Goal: Task Accomplishment & Management: Use online tool/utility

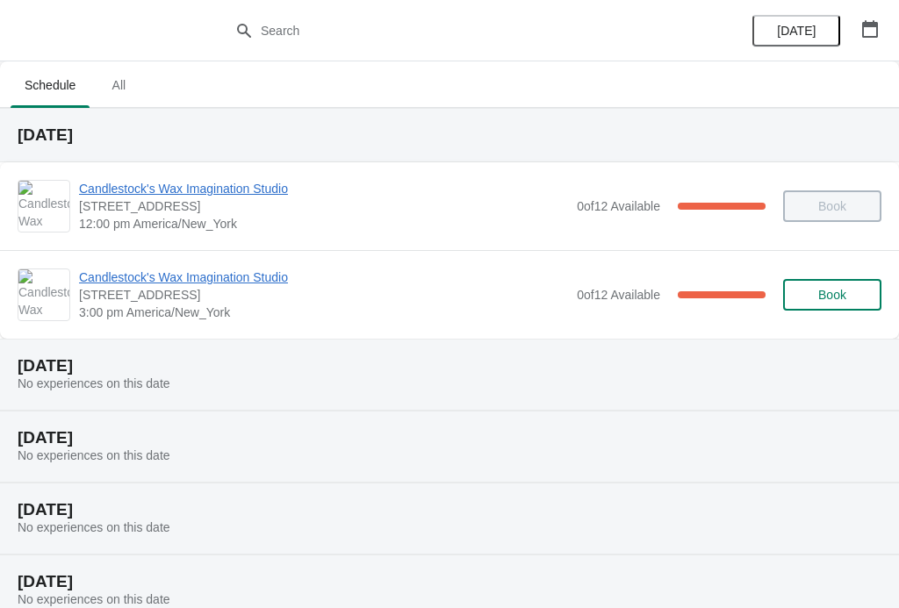
click at [234, 276] on span "Candlestock's Wax Imagination Studio" at bounding box center [323, 278] width 489 height 18
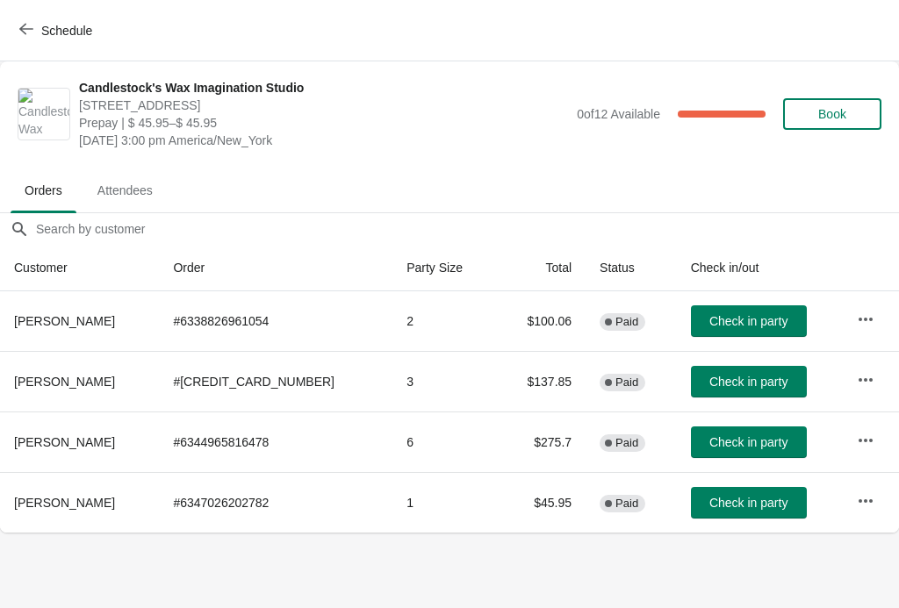
click at [392, 382] on td "3" at bounding box center [444, 381] width 104 height 61
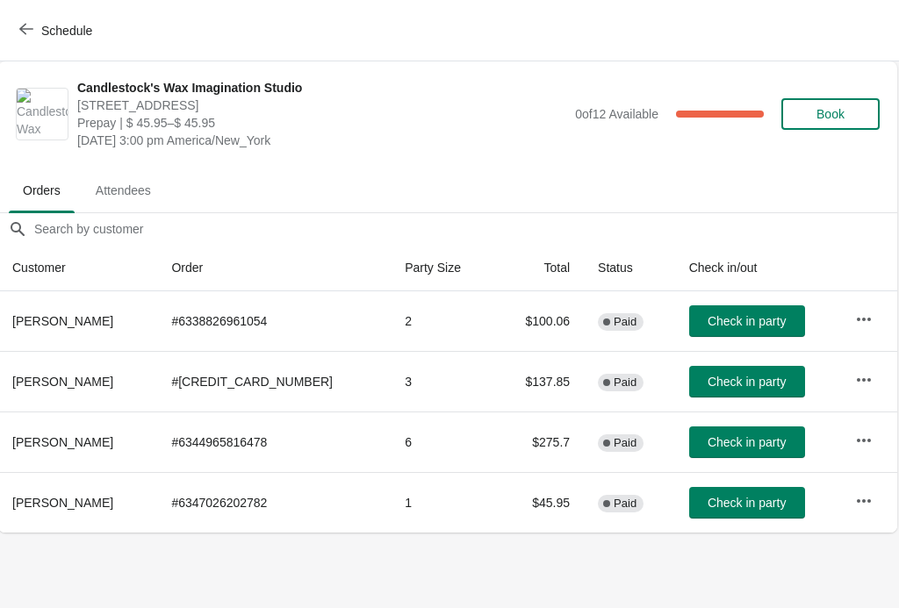
scroll to position [0, 1]
click at [726, 383] on span "Check in party" at bounding box center [748, 382] width 78 height 14
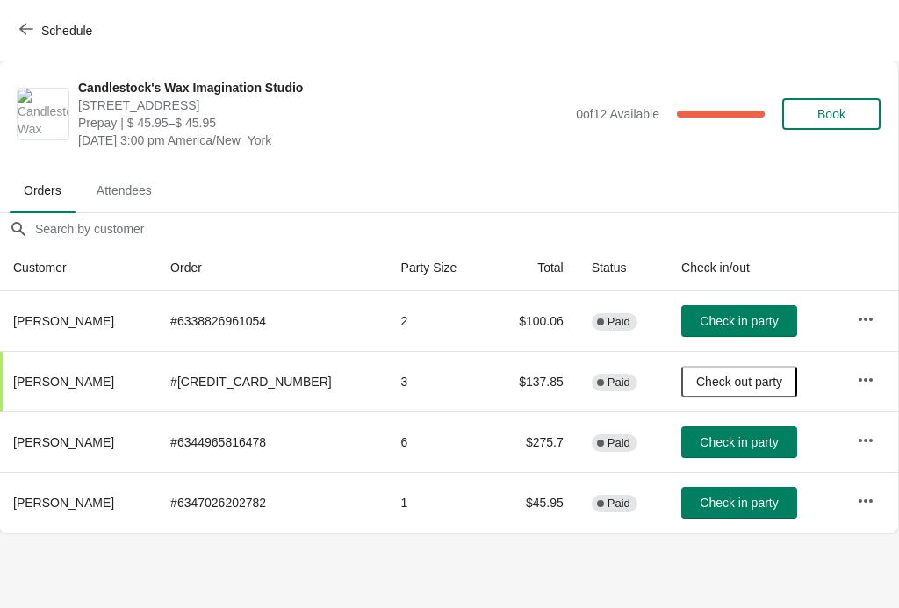
click at [716, 506] on span "Check in party" at bounding box center [739, 503] width 78 height 14
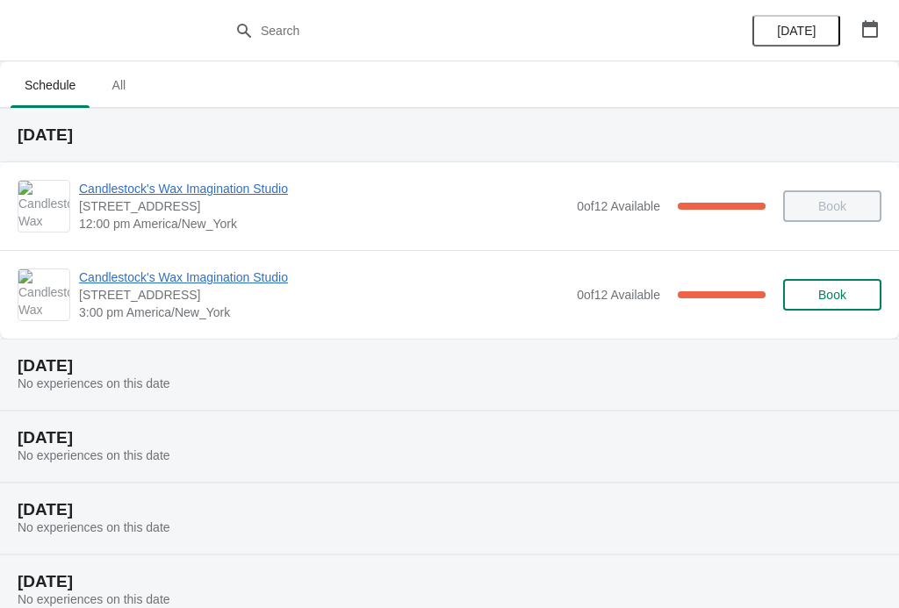
click at [220, 300] on span "[STREET_ADDRESS]" at bounding box center [323, 295] width 489 height 18
click at [184, 283] on span "Candlestock's Wax Imagination Studio" at bounding box center [323, 278] width 489 height 18
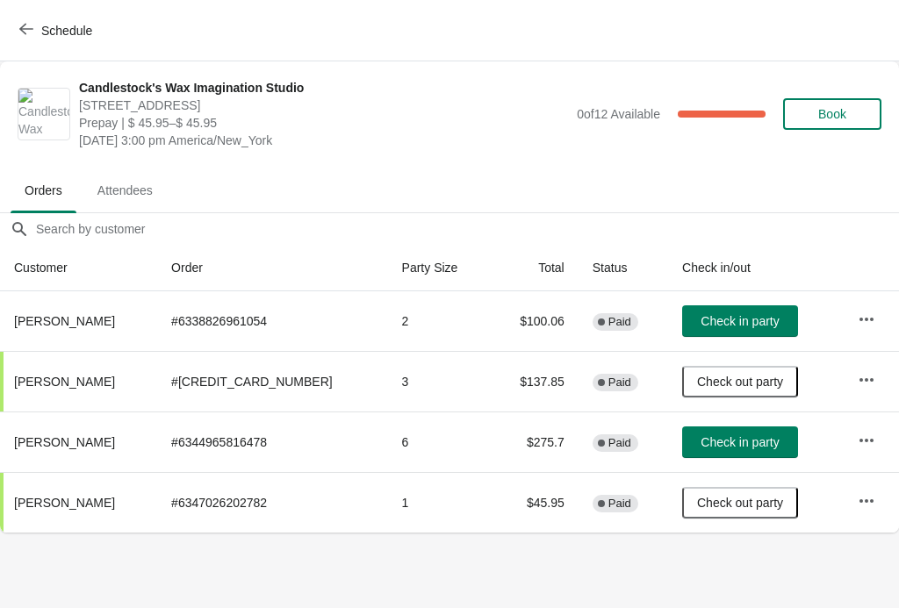
click at [713, 301] on td "Check in party" at bounding box center [756, 322] width 176 height 60
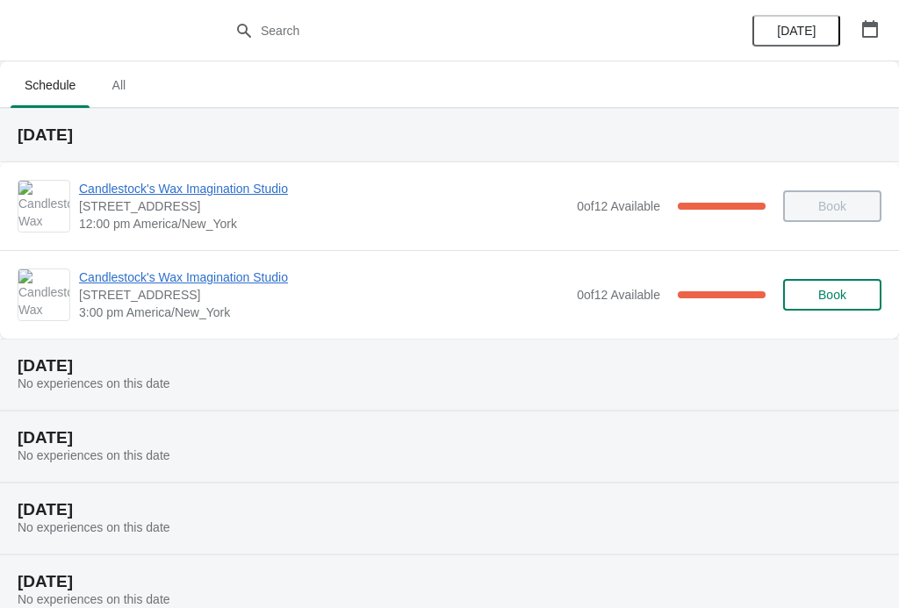
click at [101, 277] on span "Candlestock's Wax Imagination Studio" at bounding box center [323, 278] width 489 height 18
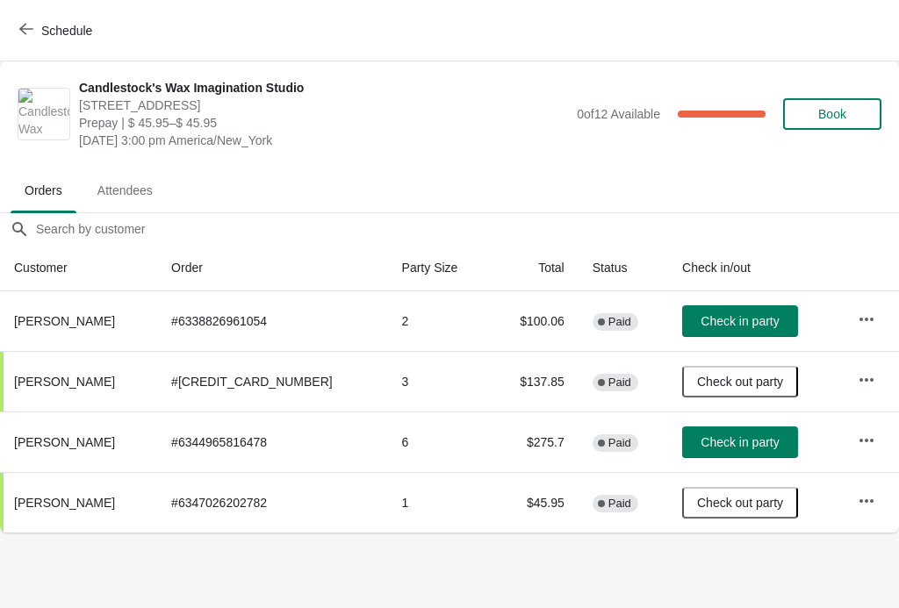
click at [701, 315] on span "Check in party" at bounding box center [740, 321] width 78 height 14
click at [701, 438] on span "Check in party" at bounding box center [740, 443] width 78 height 14
